Goal: Information Seeking & Learning: Find specific fact

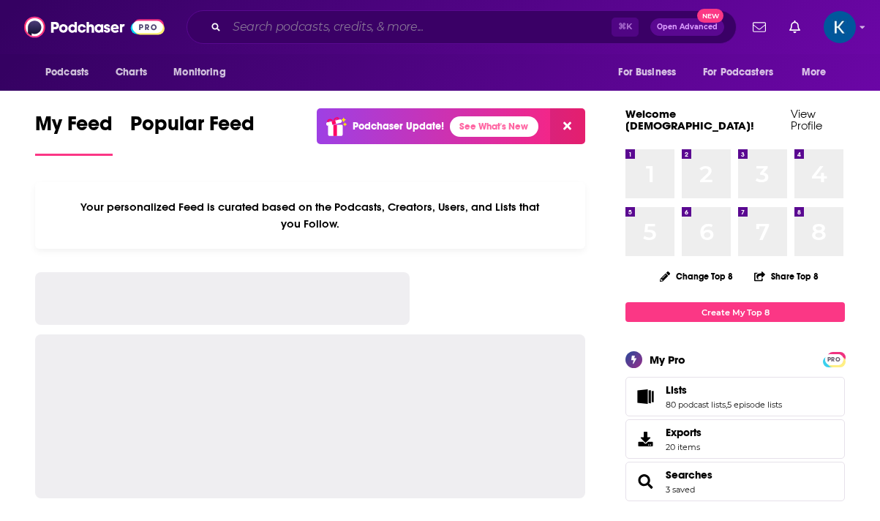
click at [409, 29] on input "Search podcasts, credits, & more..." at bounding box center [419, 26] width 385 height 23
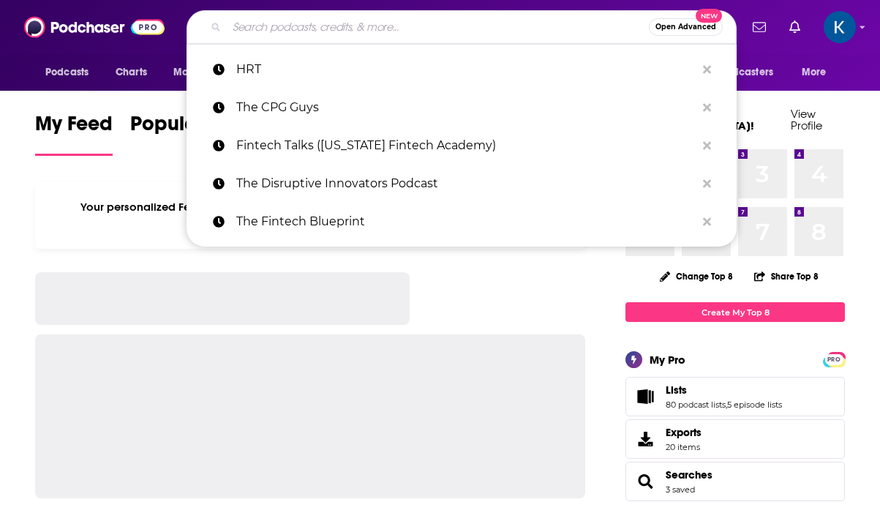
paste input "THE SOFTWARE LEADERS UNCENSORED PODCAST"
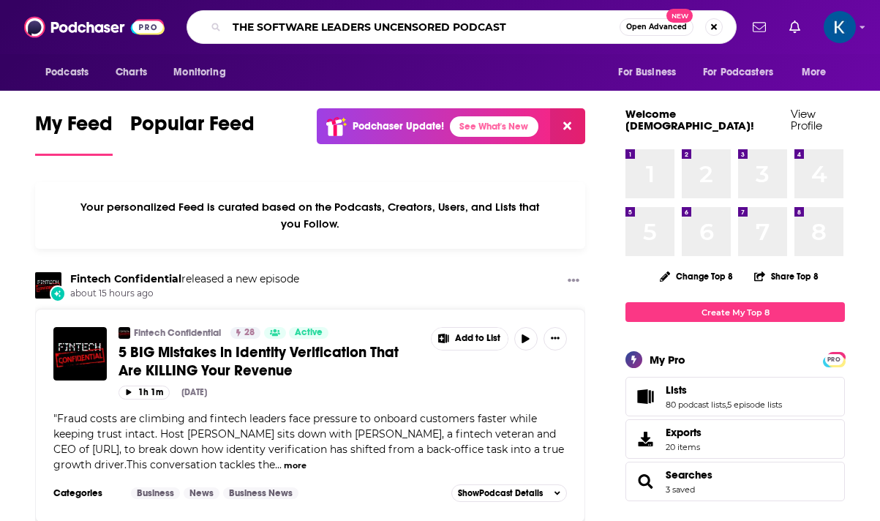
type input "THE SOFTWARE LEADERS UNCENSORED PODCAST"
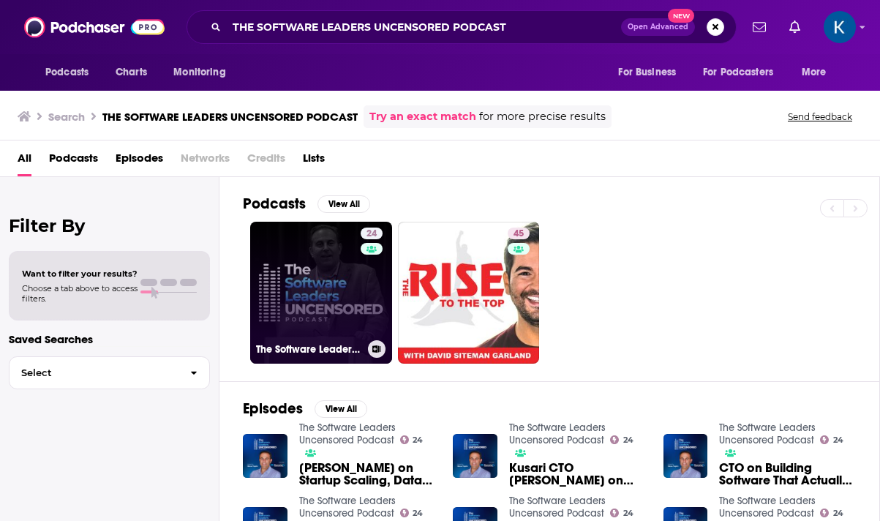
click at [323, 262] on link "24 The Software Leaders Uncensored Podcast" at bounding box center [321, 293] width 142 height 142
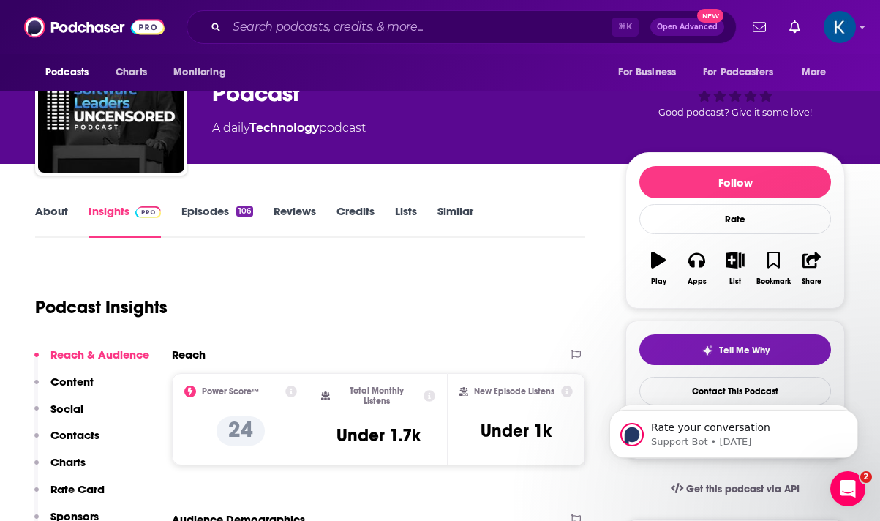
scroll to position [541, 0]
